Goal: Task Accomplishment & Management: Manage account settings

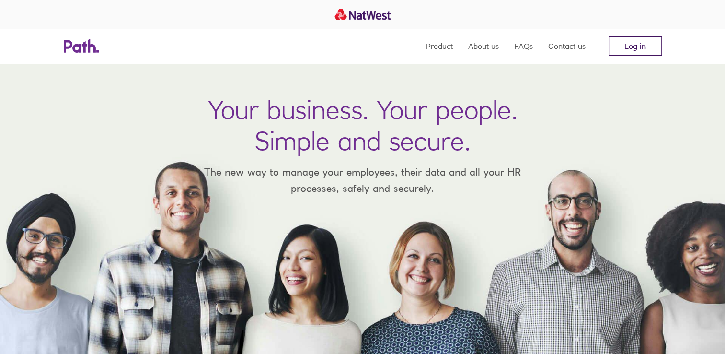
click at [639, 44] on link "Log in" at bounding box center [635, 45] width 53 height 19
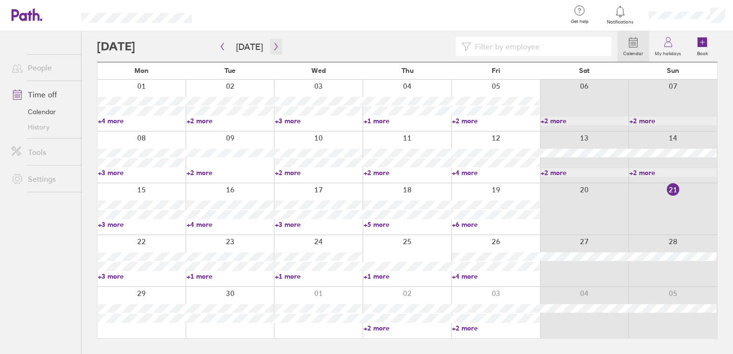
click at [276, 49] on icon "button" at bounding box center [275, 47] width 7 height 8
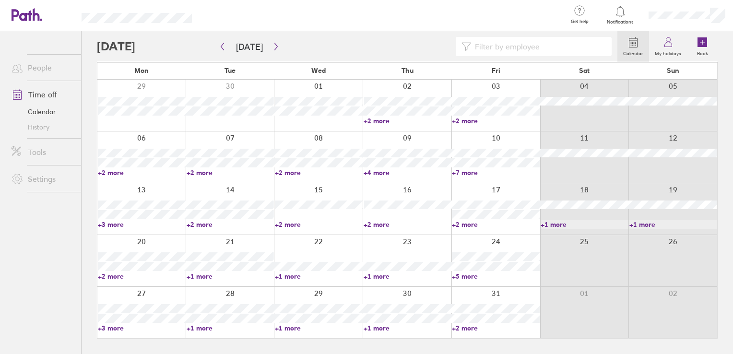
click at [121, 328] on link "+3 more" at bounding box center [142, 328] width 88 height 9
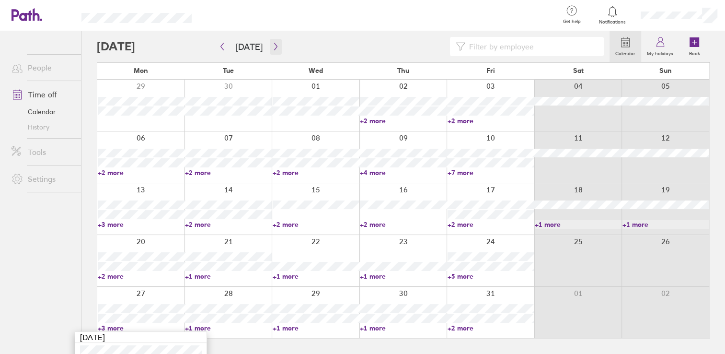
click at [272, 42] on button "button" at bounding box center [276, 47] width 12 height 16
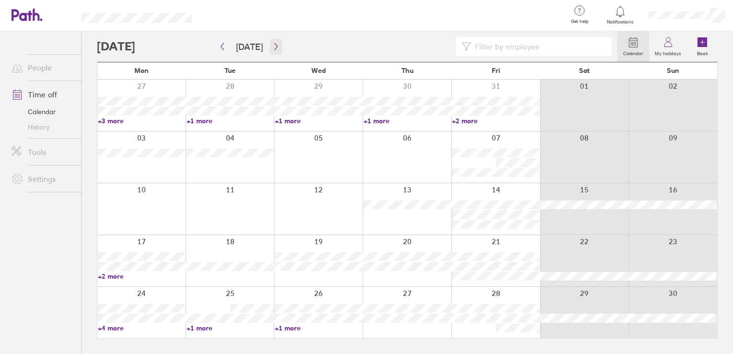
click at [274, 53] on button "button" at bounding box center [276, 47] width 12 height 16
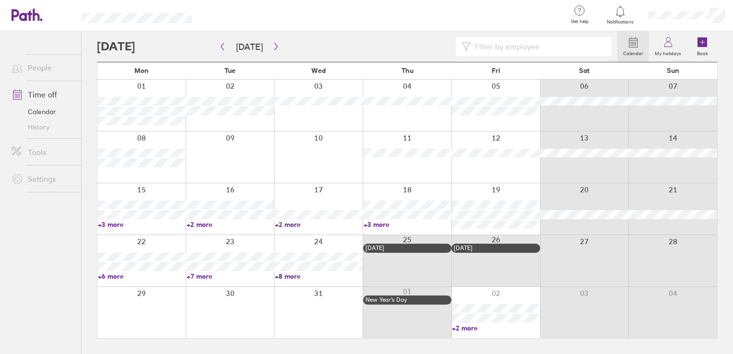
click at [378, 223] on link "+3 more" at bounding box center [407, 224] width 88 height 9
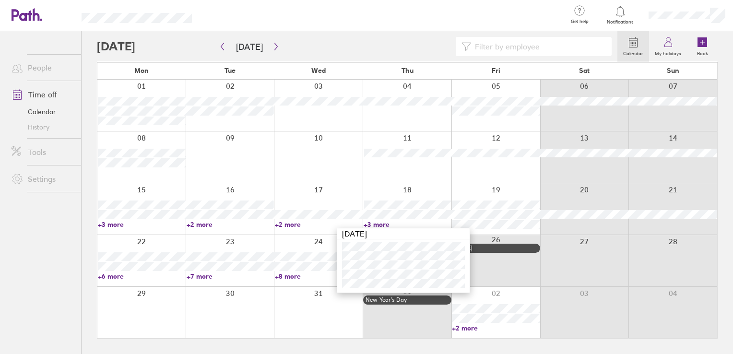
click at [119, 277] on link "+6 more" at bounding box center [142, 276] width 88 height 9
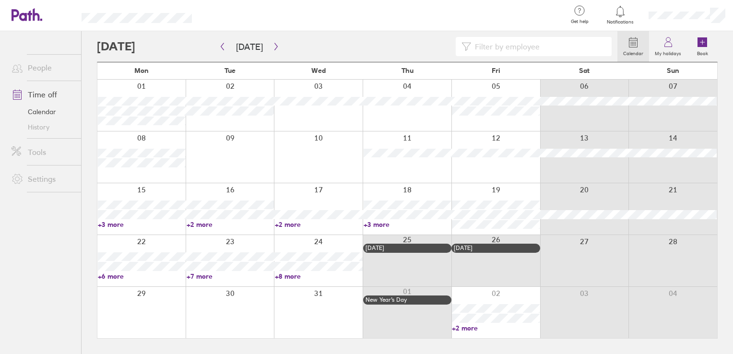
click at [291, 275] on link "+8 more" at bounding box center [319, 276] width 88 height 9
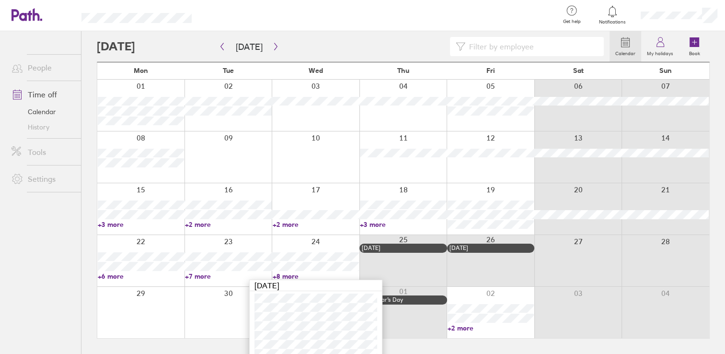
scroll to position [37, 0]
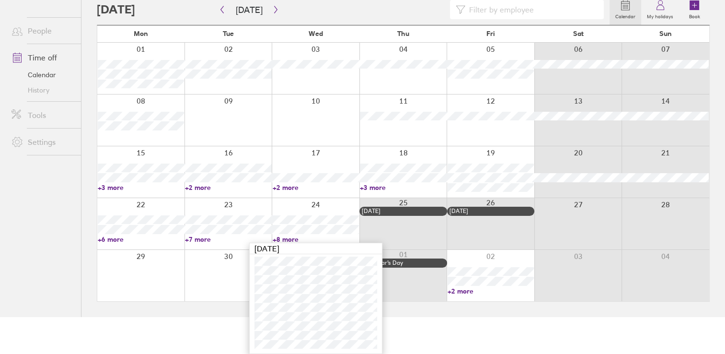
click at [320, 240] on link "+8 more" at bounding box center [316, 239] width 86 height 9
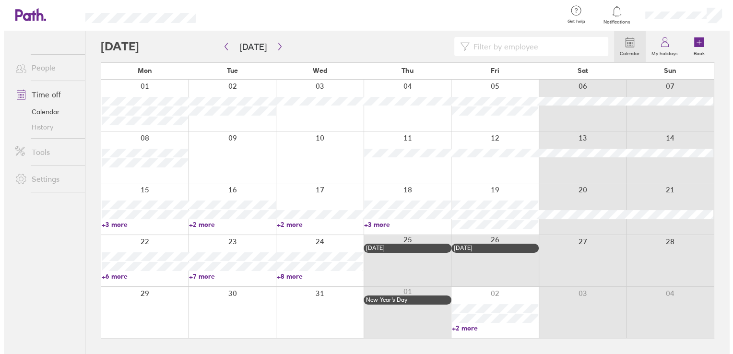
scroll to position [0, 0]
click at [151, 279] on link "+6 more" at bounding box center [142, 276] width 88 height 9
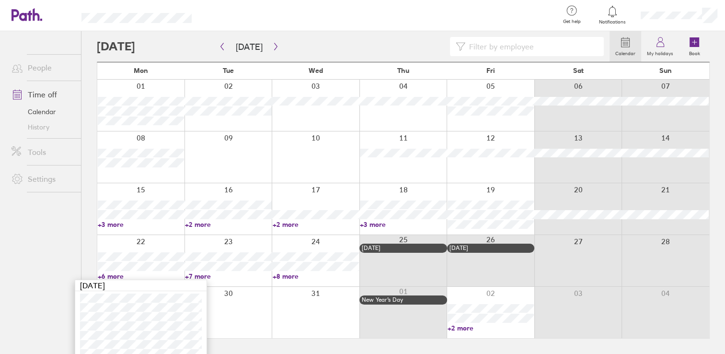
click at [146, 242] on div at bounding box center [140, 260] width 87 height 51
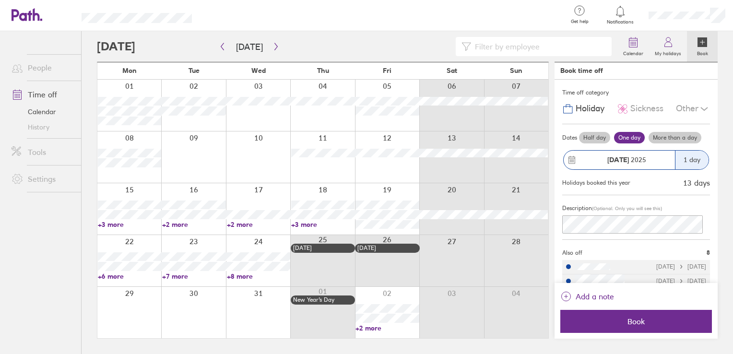
click at [681, 162] on div "1 day" at bounding box center [692, 160] width 34 height 19
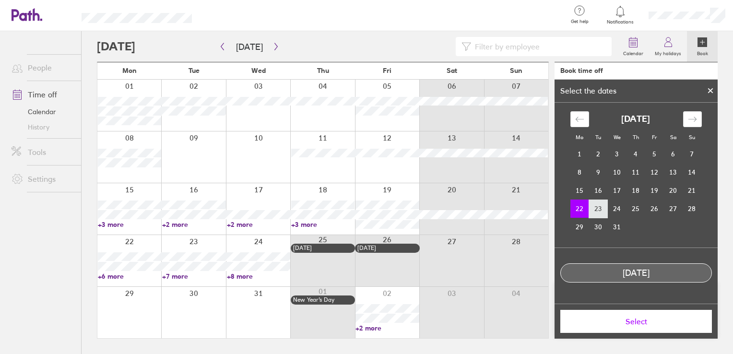
click at [604, 209] on td "23" at bounding box center [598, 208] width 19 height 18
click at [582, 209] on td "22" at bounding box center [579, 208] width 19 height 18
click at [645, 318] on span "Select" at bounding box center [636, 321] width 138 height 9
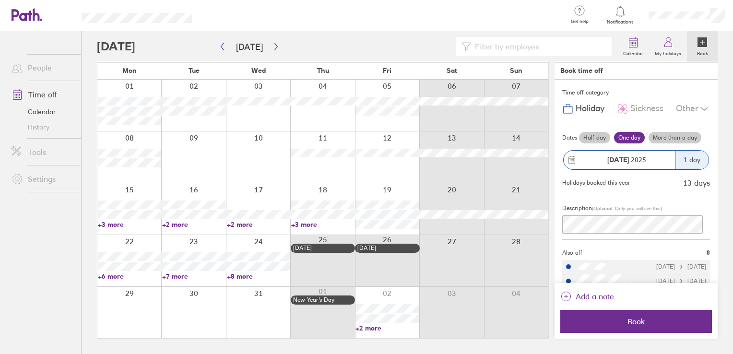
click at [663, 139] on label "More than a day" at bounding box center [674, 138] width 53 height 12
click at [0, 0] on input "More than a day" at bounding box center [0, 0] width 0 height 0
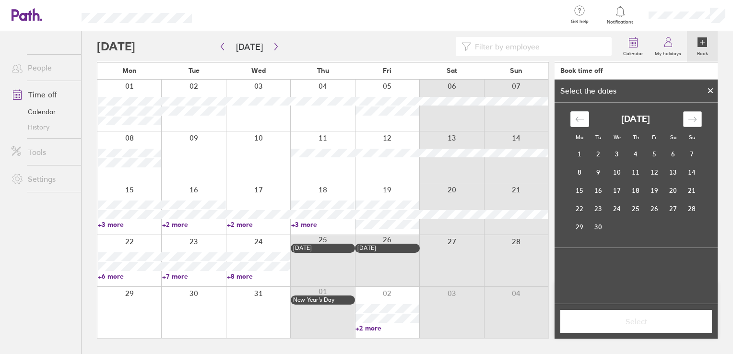
click at [694, 120] on icon "Move forward to switch to the next month." at bounding box center [691, 119] width 9 height 9
click at [688, 123] on icon "Move forward to switch to the next month." at bounding box center [691, 119] width 9 height 9
click at [583, 204] on td "22" at bounding box center [579, 208] width 19 height 18
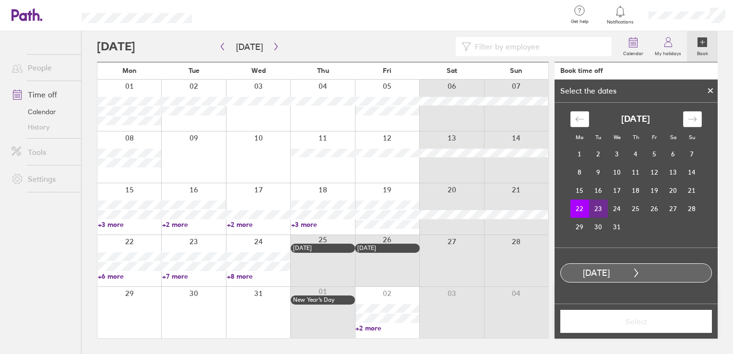
click at [595, 209] on td "23" at bounding box center [598, 208] width 19 height 18
click at [616, 210] on td "24" at bounding box center [616, 208] width 19 height 18
click at [583, 209] on td "22" at bounding box center [579, 208] width 19 height 18
click at [594, 212] on td "23" at bounding box center [598, 208] width 19 height 18
click at [611, 210] on td "24" at bounding box center [616, 208] width 19 height 18
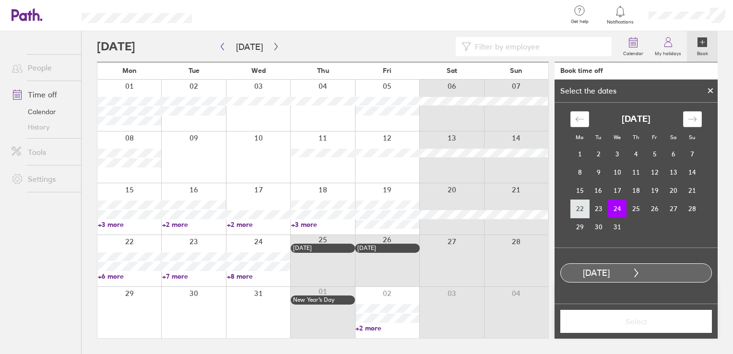
click at [577, 205] on td "22" at bounding box center [579, 208] width 19 height 18
click at [592, 210] on td "23" at bounding box center [598, 208] width 19 height 18
click at [573, 209] on td "22" at bounding box center [579, 208] width 19 height 18
click at [610, 210] on td "24" at bounding box center [616, 208] width 19 height 18
click at [644, 329] on button "Select" at bounding box center [635, 321] width 151 height 23
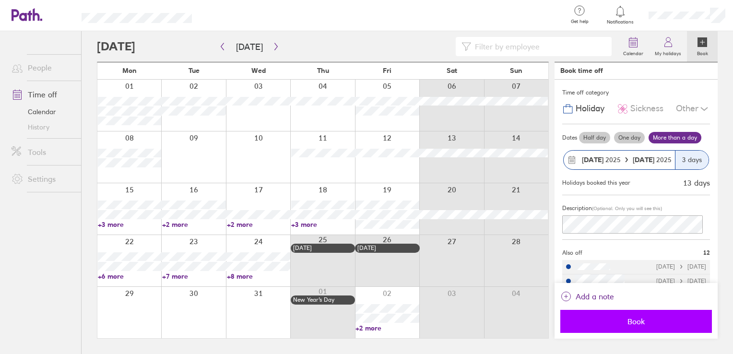
click at [632, 318] on span "Book" at bounding box center [636, 321] width 138 height 9
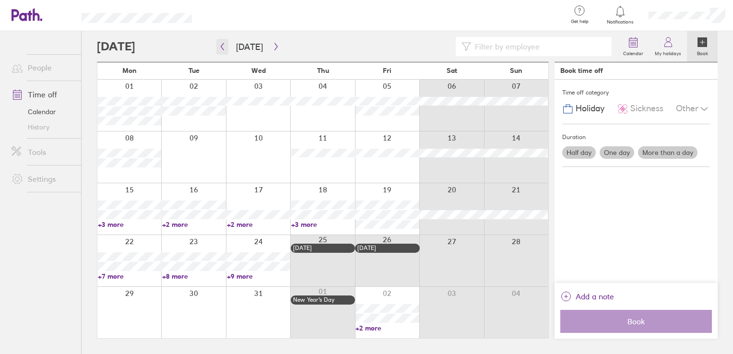
click at [222, 50] on button "button" at bounding box center [222, 47] width 12 height 16
